Goal: Information Seeking & Learning: Find specific fact

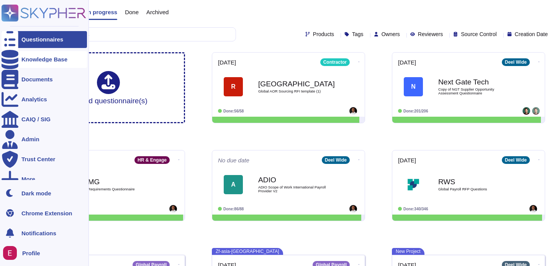
click at [35, 56] on div "Knowledge Base" at bounding box center [44, 59] width 46 height 6
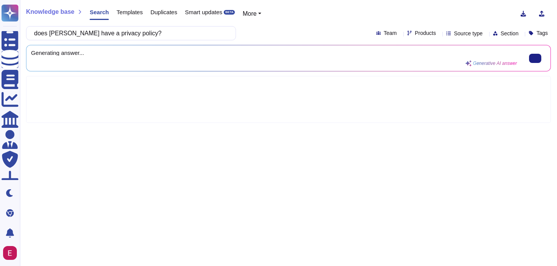
type input "does [PERSON_NAME] have a privacy policy?"
